Goal: Navigation & Orientation: Go to known website

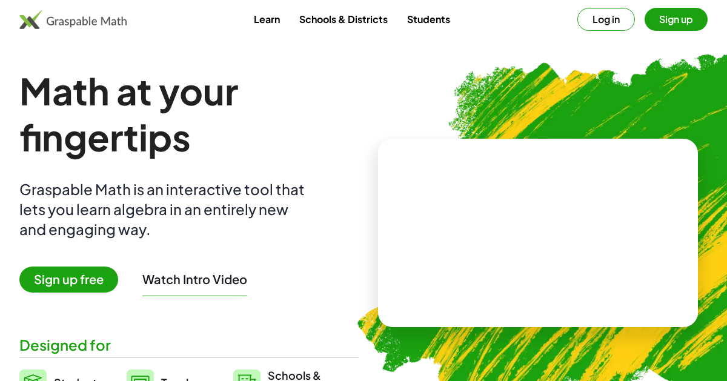
click at [622, 16] on button "Log in" at bounding box center [606, 19] width 58 height 23
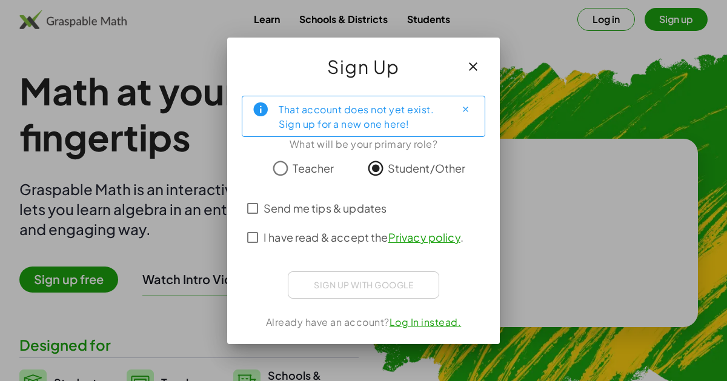
click at [460, 66] on button "button" at bounding box center [473, 66] width 29 height 29
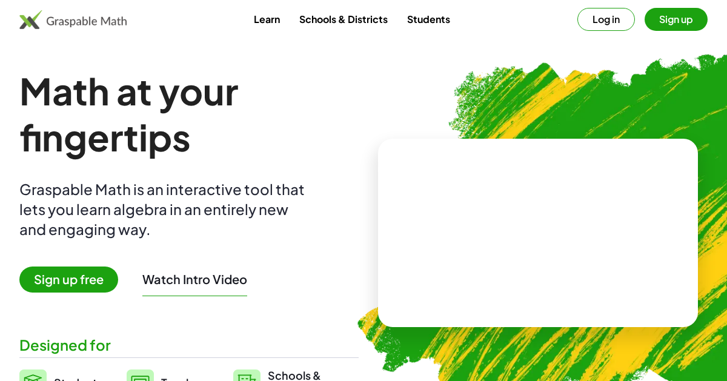
click at [585, 29] on button "Log in" at bounding box center [606, 19] width 58 height 23
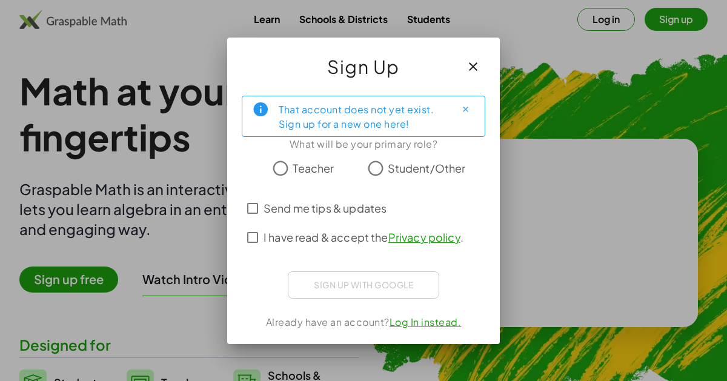
click at [476, 72] on icon "button" at bounding box center [473, 66] width 15 height 15
